Goal: Use online tool/utility: Utilize a website feature to perform a specific function

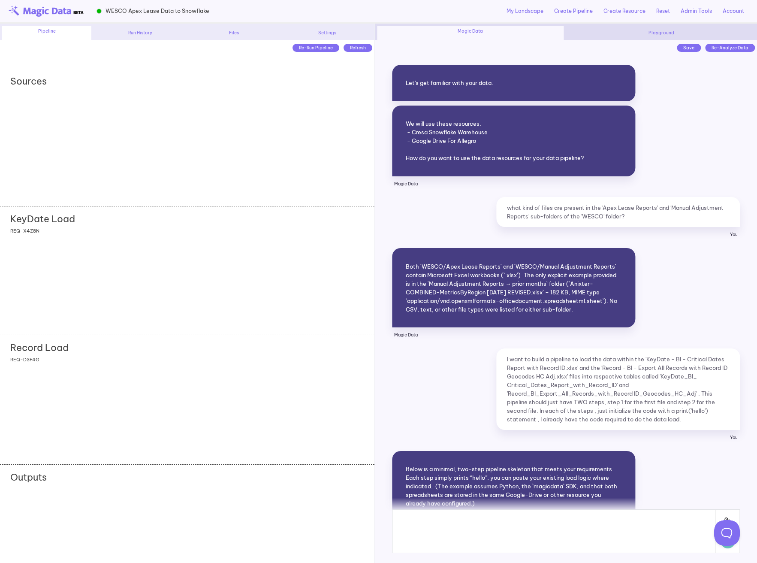
scroll to position [5666, 0]
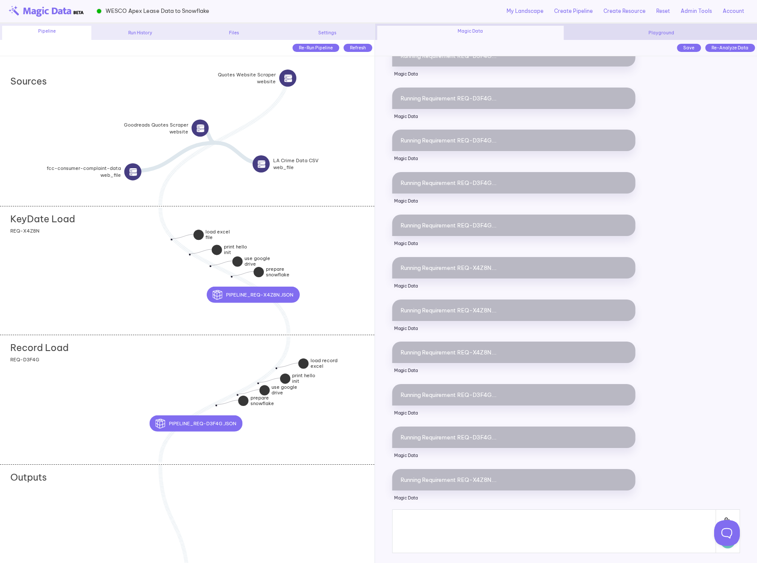
click at [108, 409] on div "Record Load add section adding new section add section adding new section REQ-D…" at bounding box center [187, 398] width 374 height 129
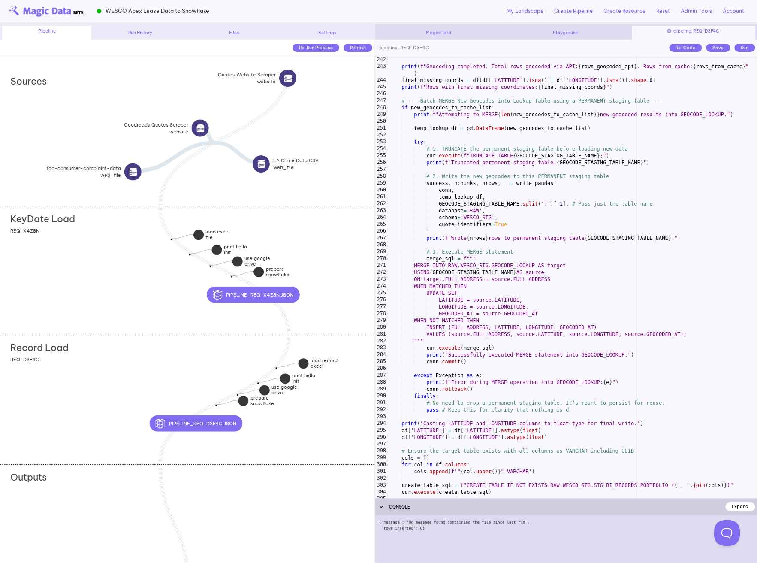
scroll to position [1687, 0]
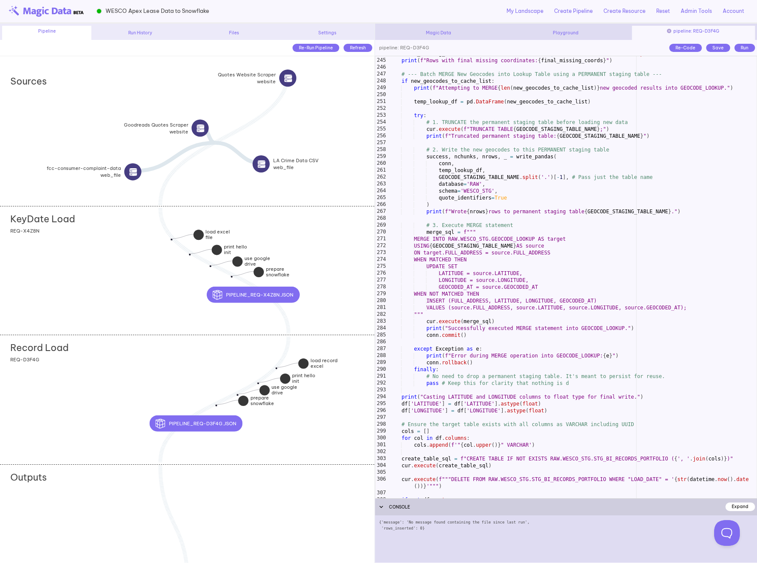
click at [103, 256] on div "KeyDate Load add section adding new section add section adding new section REQ-…" at bounding box center [187, 270] width 374 height 129
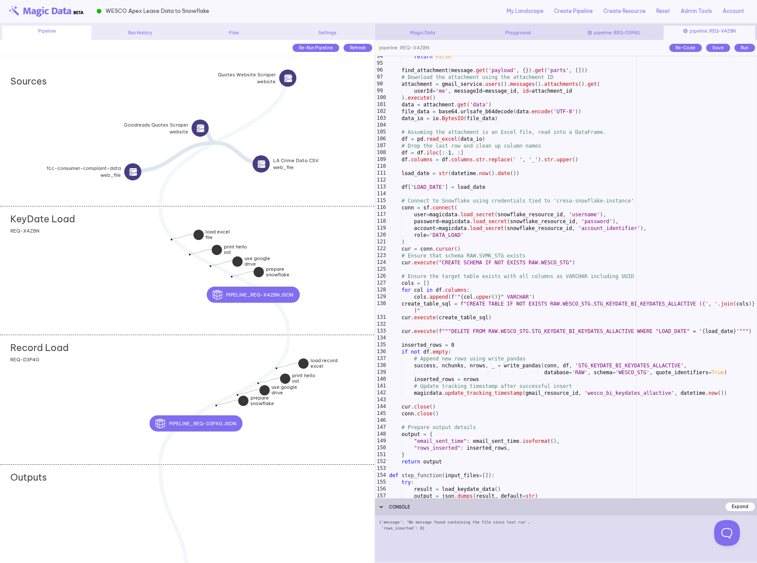
scroll to position [704, 0]
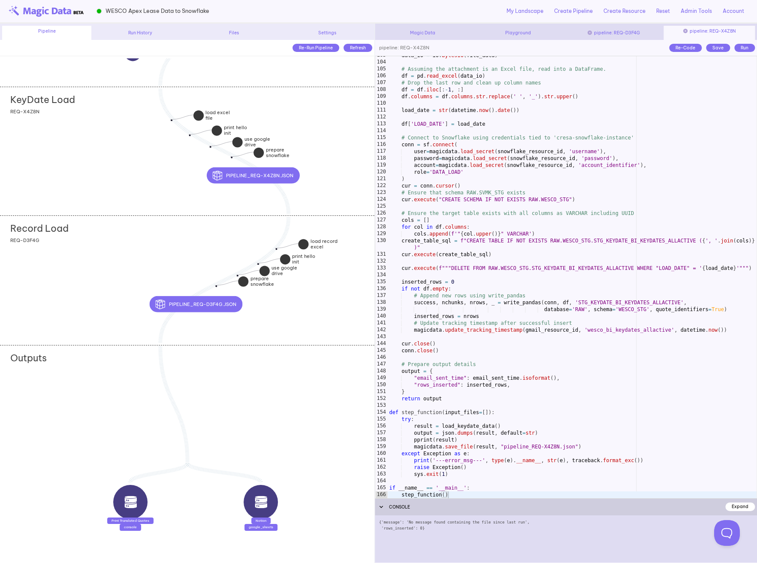
click at [175, 244] on div "Record Load add section adding new section add section adding new section REQ-D…" at bounding box center [187, 279] width 374 height 129
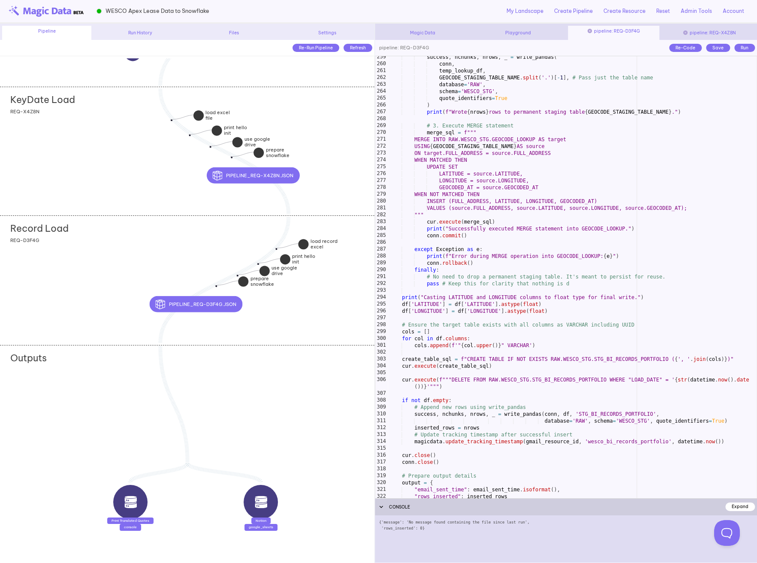
scroll to position [1898, 0]
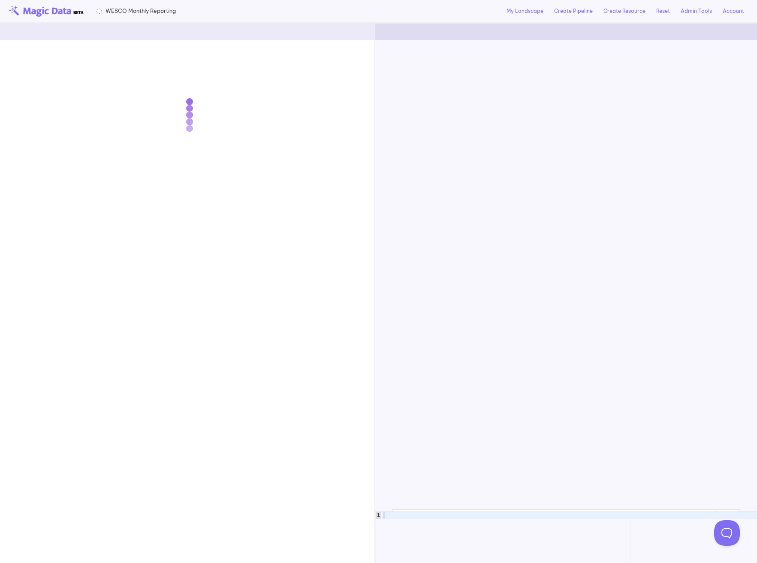
scroll to position [4297, 0]
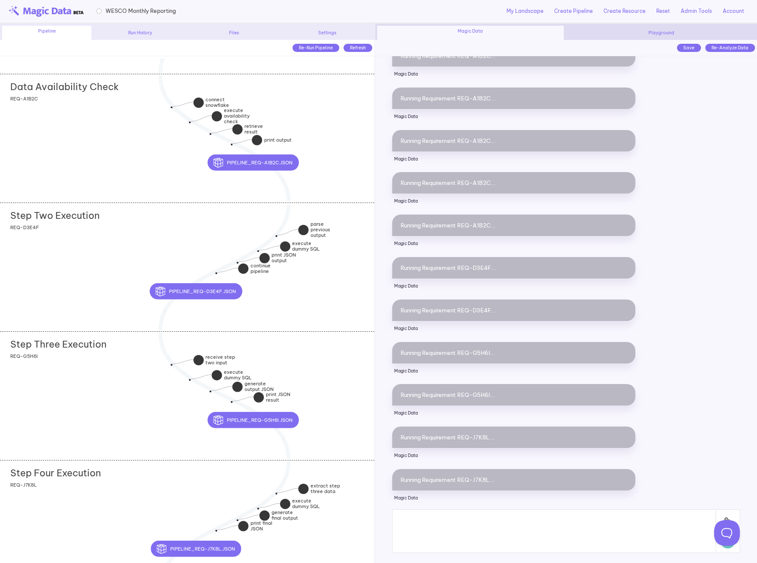
click at [121, 366] on div "Step Three Execution add section adding new section REQ-G5H6I" at bounding box center [187, 395] width 374 height 129
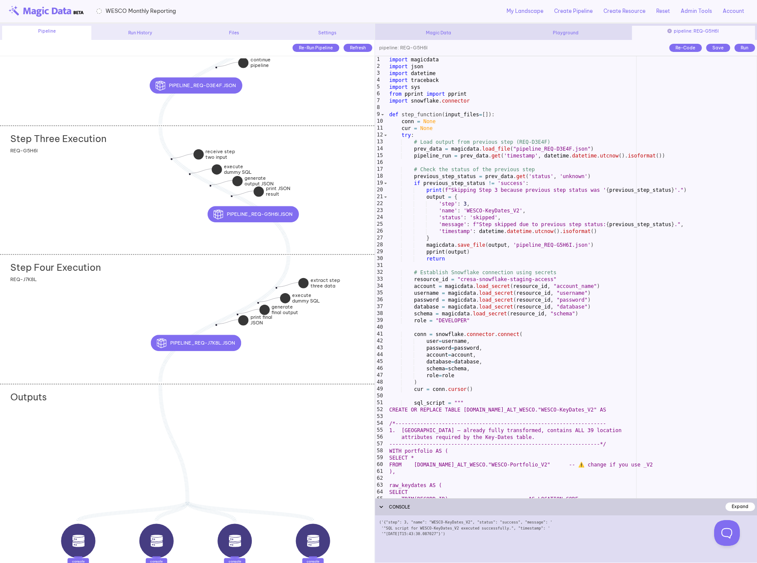
click at [127, 294] on div "Step Four Execution add section adding new section REQ-J7K8L" at bounding box center [187, 318] width 374 height 129
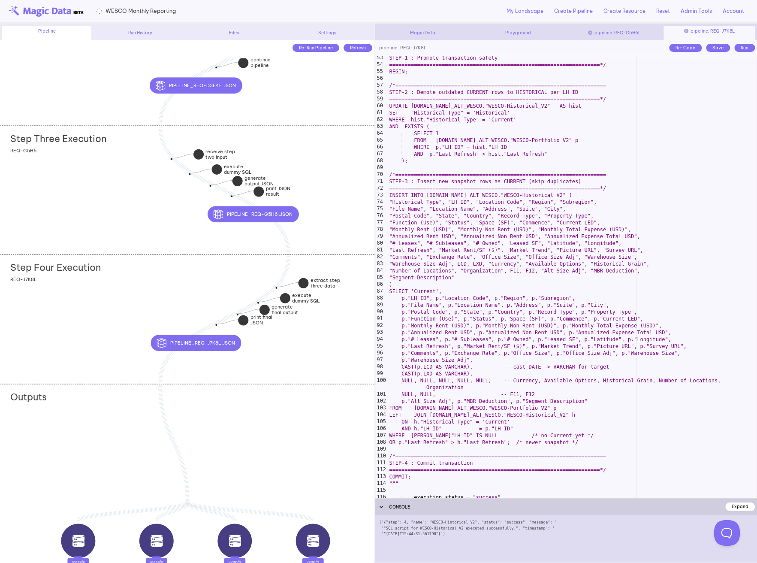
scroll to position [295, 0]
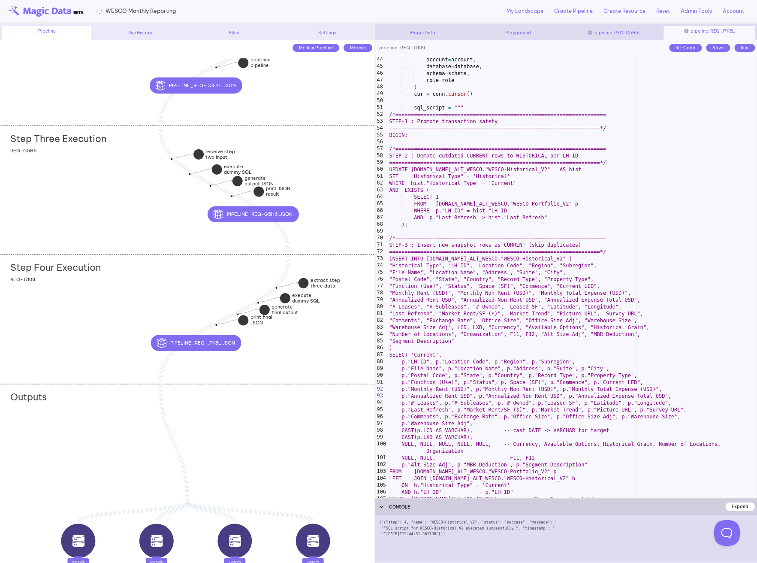
click at [526, 271] on div "password = password , account = account , database = database , schema = schema…" at bounding box center [572, 276] width 369 height 455
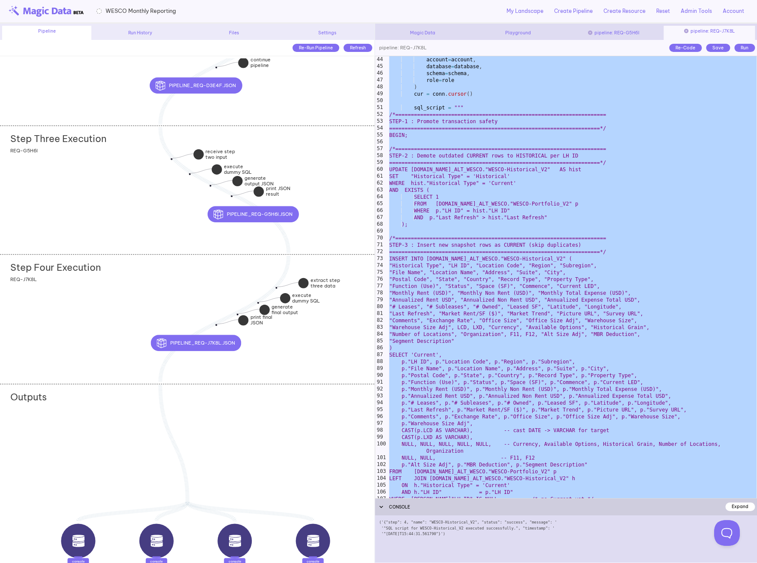
click at [540, 203] on div "password = password , account = account , database = database , schema = schema…" at bounding box center [572, 276] width 369 height 455
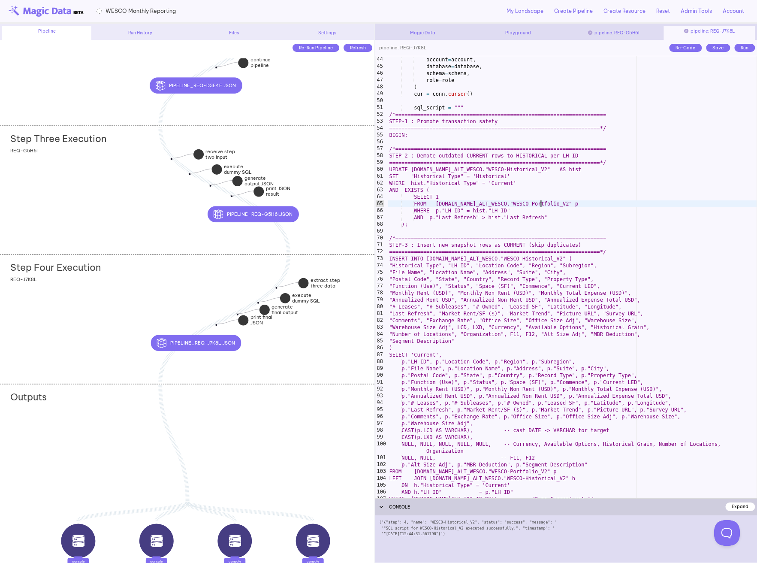
click at [493, 289] on div "password = password , account = account , database = database , schema = schema…" at bounding box center [572, 276] width 369 height 455
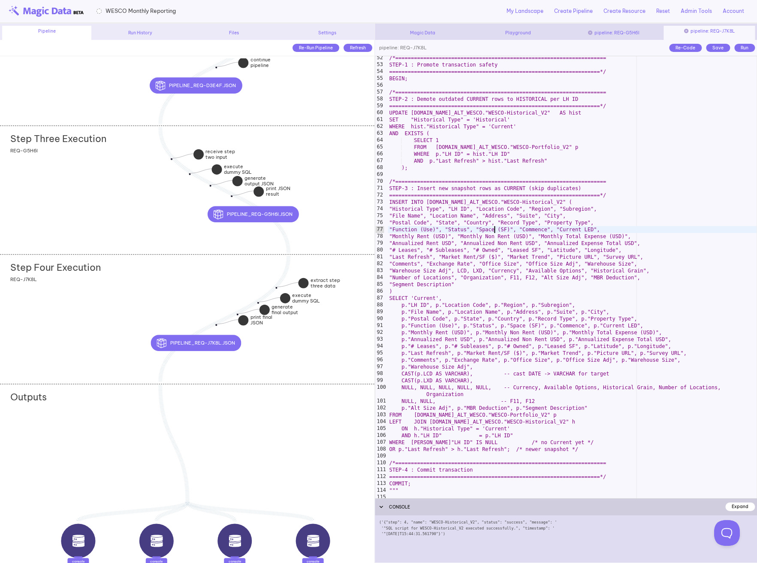
scroll to position [352, 0]
type textarea "**********"
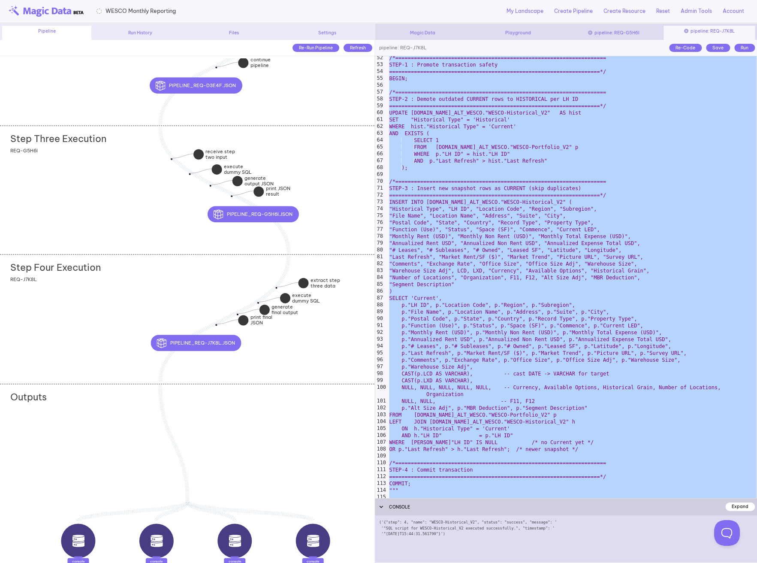
paste textarea
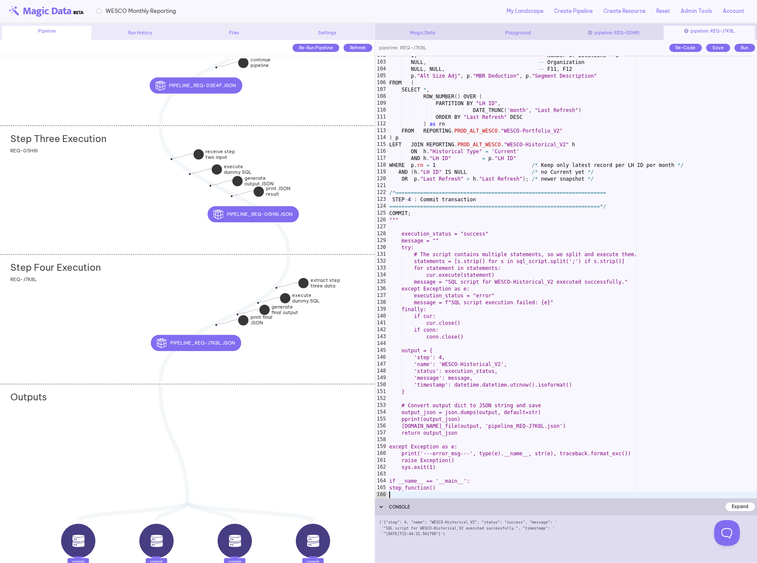
scroll to position [697, 0]
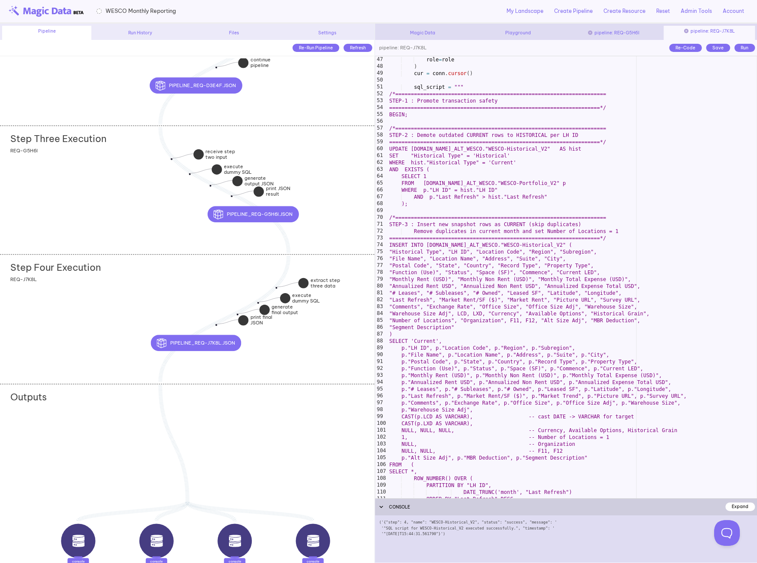
click at [493, 289] on div "role = role ) cur = conn . cursor ( ) sql_script = """ /*======================…" at bounding box center [572, 283] width 369 height 455
type textarea "**********"
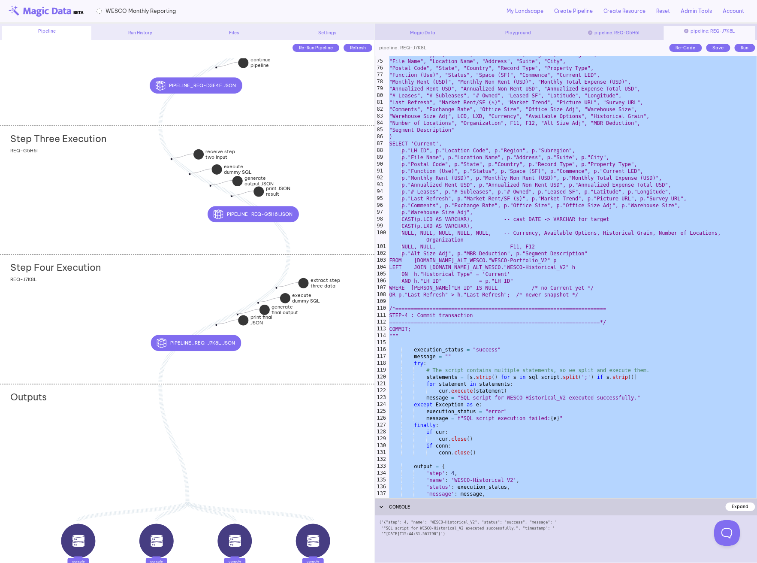
scroll to position [506, 0]
click at [467, 300] on div ""Historical Type", "LH ID", "Location Code", "Region", "Subregion", "File Name"…" at bounding box center [572, 278] width 369 height 455
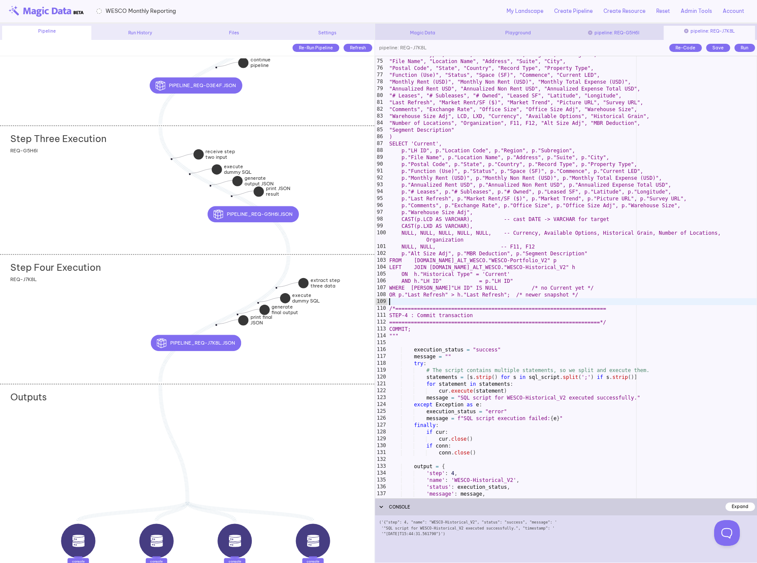
click at [413, 326] on div ""Historical Type", "LH ID", "Location Code", "Region", "Subregion", "File Name"…" at bounding box center [572, 278] width 369 height 455
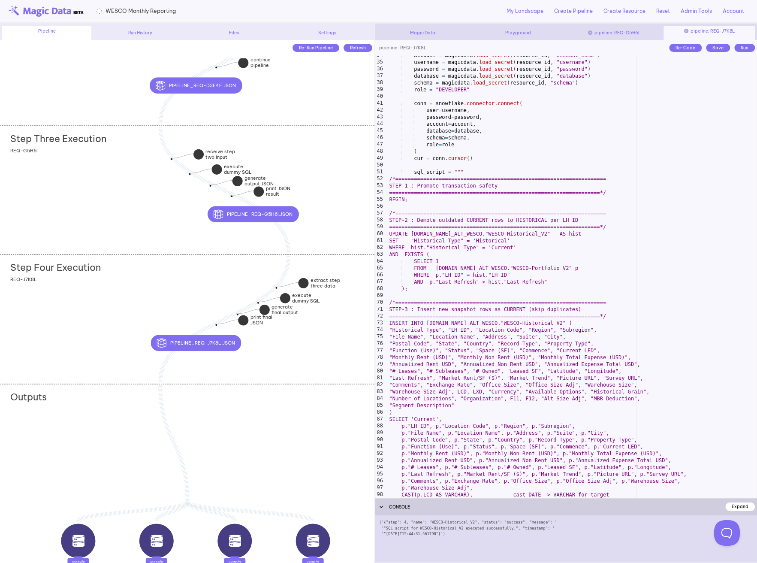
scroll to position [211, 0]
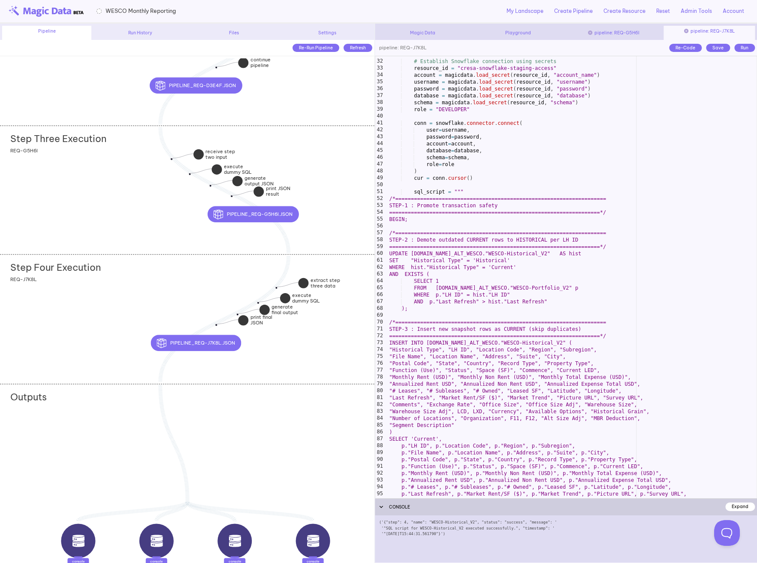
click at [388, 199] on div "# Establish Snowflake connection using secrets resource_id = "cresa-snowflake-s…" at bounding box center [572, 278] width 369 height 455
type textarea "**********"
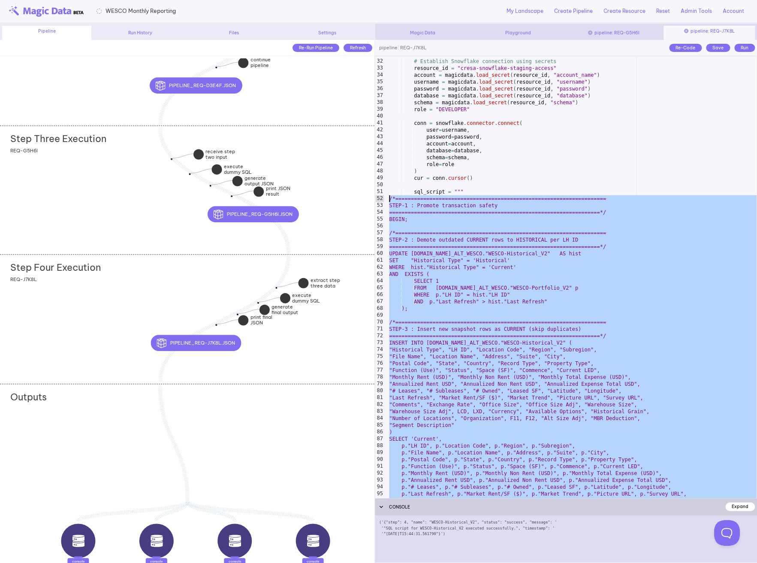
paste textarea
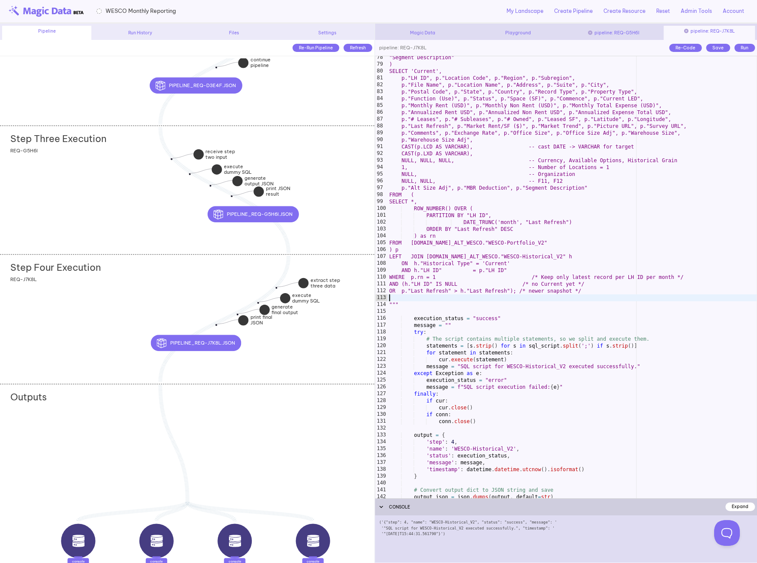
scroll to position [529, 0]
click at [714, 49] on div "Save" at bounding box center [718, 48] width 24 height 8
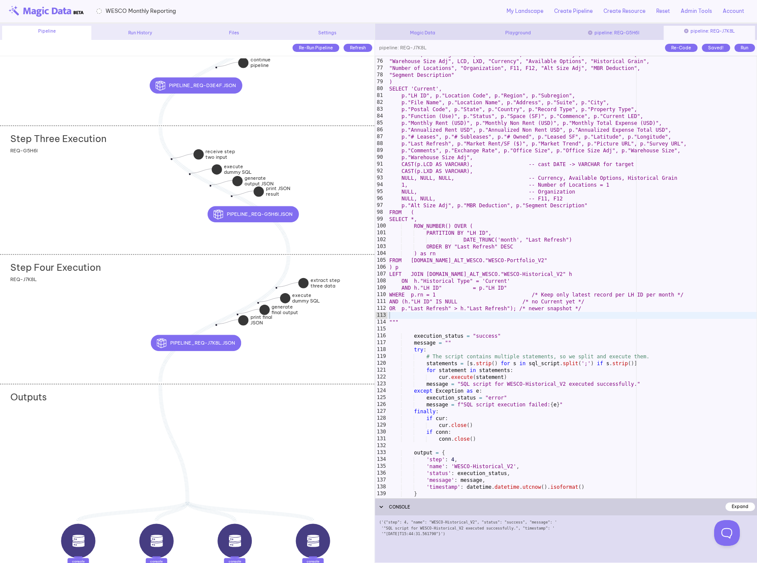
scroll to position [508, 0]
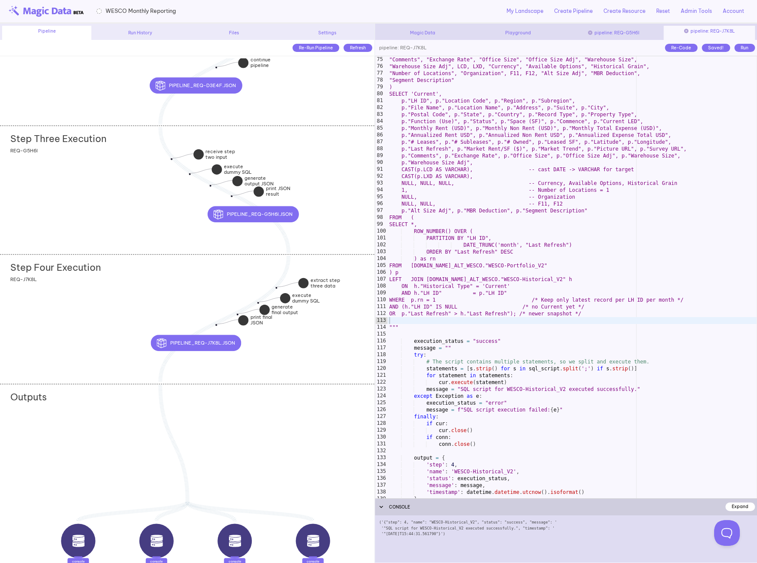
click at [741, 47] on div "Run" at bounding box center [744, 48] width 21 height 8
click at [521, 385] on div ""Comments", "Exchange Rate", "Office Size", "Office Size Adj", "Warehouse Size"…" at bounding box center [572, 283] width 369 height 455
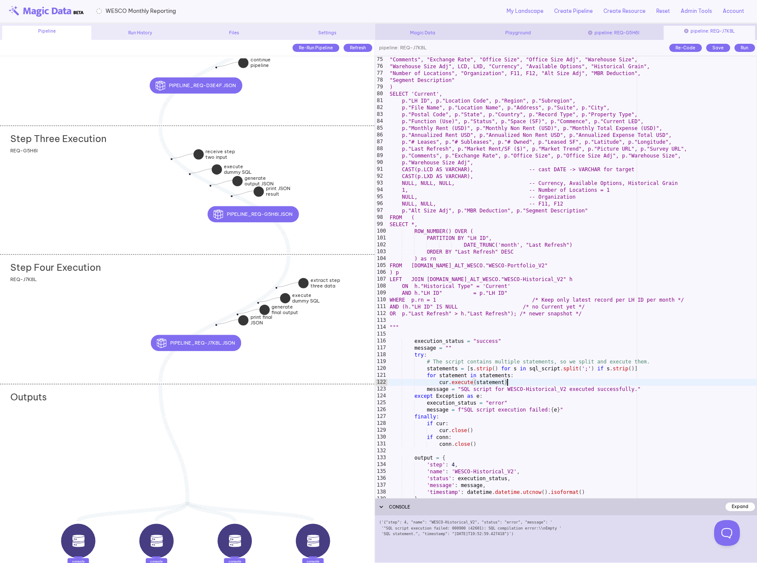
click at [527, 237] on div ""Comments", "Exchange Rate", "Office Size", "Office Size Adj", "Warehouse Size"…" at bounding box center [572, 283] width 369 height 455
type textarea "**********"
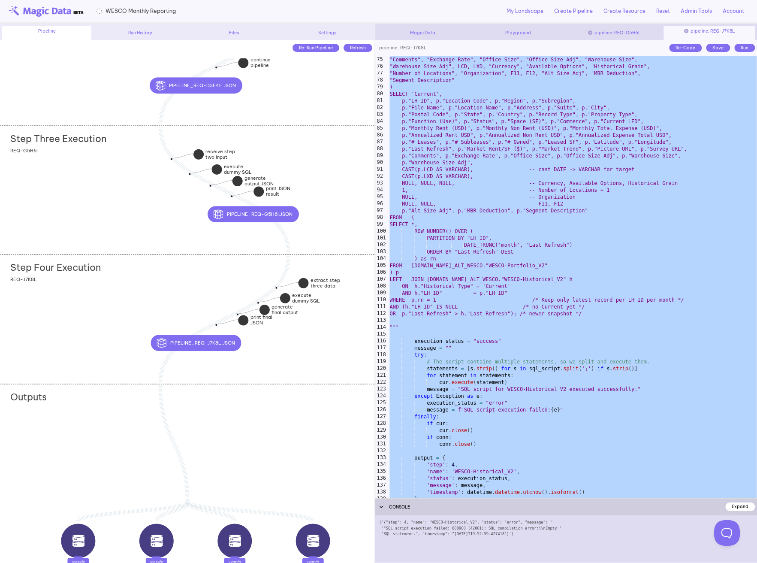
paste textarea
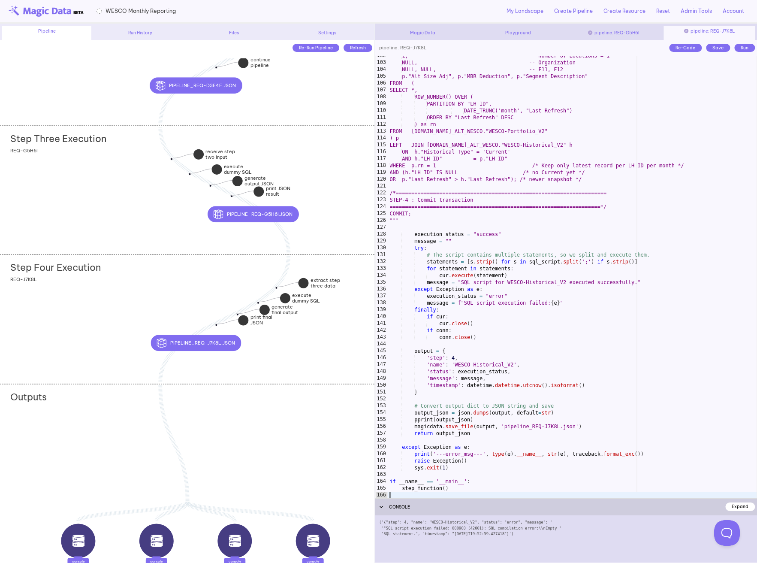
scroll to position [691, 0]
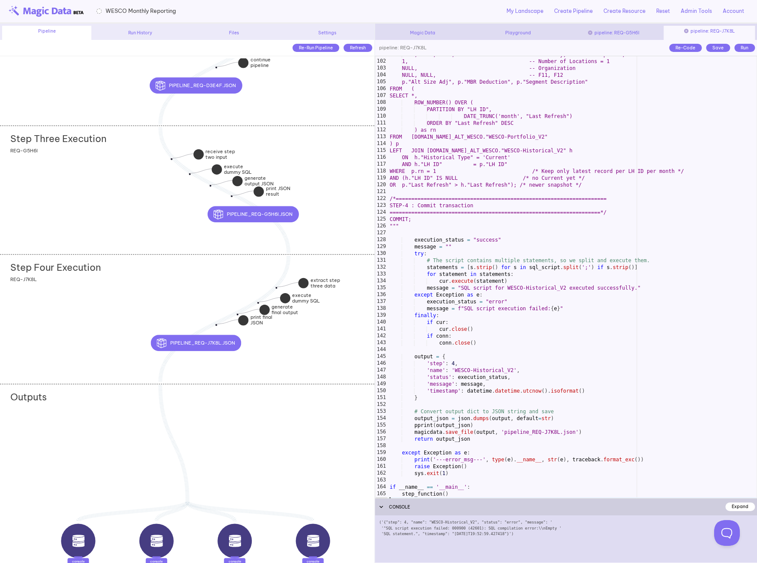
click at [721, 50] on div "Save" at bounding box center [718, 48] width 24 height 8
click at [739, 50] on div "Run" at bounding box center [744, 48] width 21 height 8
click at [492, 351] on div "NULL, NULL, NULL, -- Currency, Available Options, Historical Grain 1, -- Number…" at bounding box center [572, 278] width 369 height 455
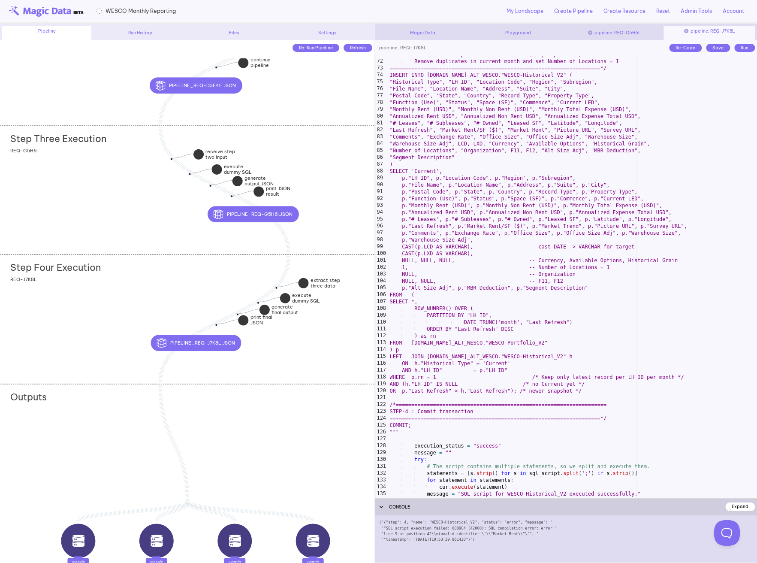
scroll to position [478, 0]
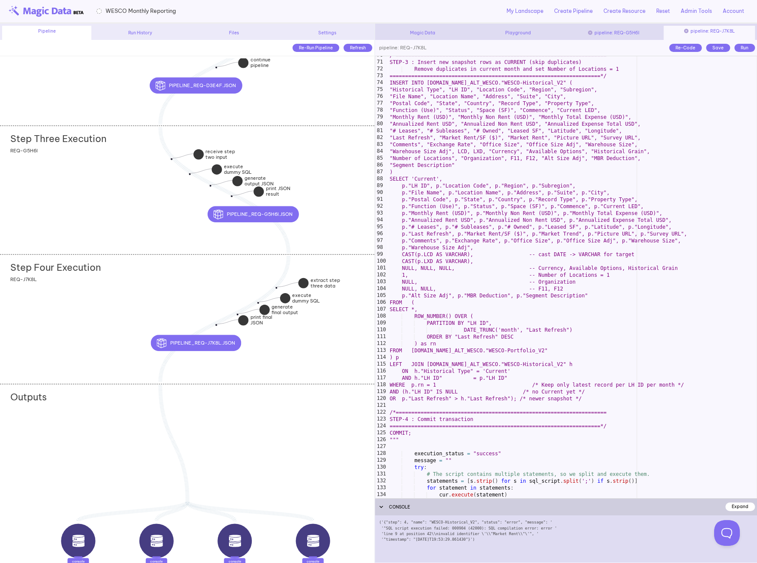
click at [498, 311] on div "/*==================================================================== STEP-3 :…" at bounding box center [572, 279] width 369 height 455
type textarea "*********"
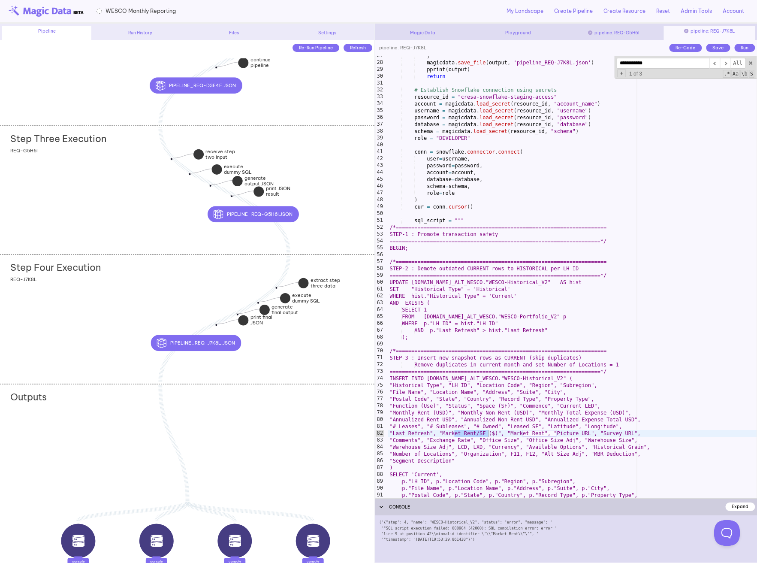
scroll to position [182, 0]
type input "**********"
